Goal: Find specific page/section: Find specific page/section

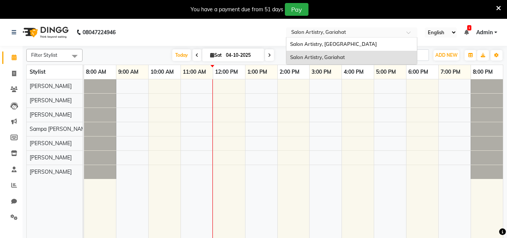
click at [370, 29] on div "Select Location × Salon Artistry, Gariahat" at bounding box center [346, 33] width 117 height 8
click at [356, 45] on span "Salon Artistry, Middleton Street" at bounding box center [333, 44] width 87 height 6
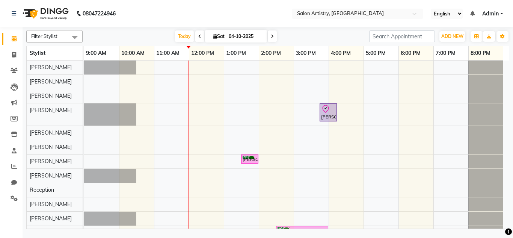
click at [143, 19] on nav "08047224946 Select Location × Salon Artistry, [GEOGRAPHIC_DATA] English ENGLISH…" at bounding box center [256, 13] width 513 height 27
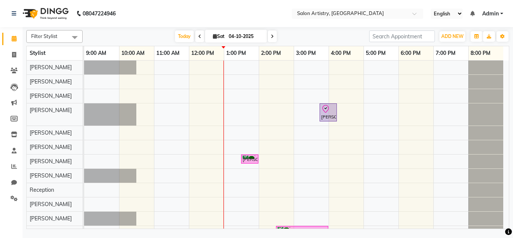
click at [254, 15] on nav "08047224946 Select Location × Salon Artistry, [GEOGRAPHIC_DATA] English ENGLISH…" at bounding box center [256, 13] width 513 height 27
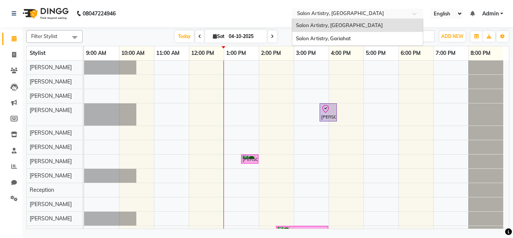
click at [363, 11] on input "text" at bounding box center [349, 15] width 109 height 8
click at [346, 39] on span "Salon Artistry, Gariahat" at bounding box center [323, 38] width 55 height 6
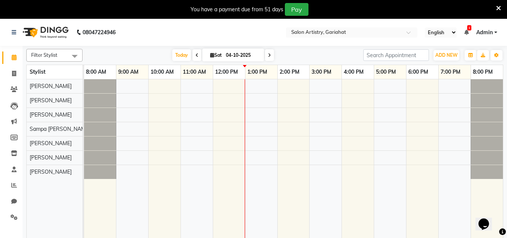
click at [252, 30] on nav "08047224946 Select Location × Salon Artistry, Gariahat English ENGLISH Español …" at bounding box center [253, 32] width 507 height 27
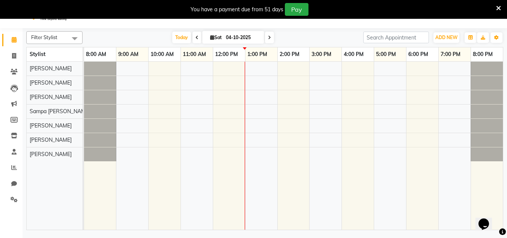
scroll to position [19, 0]
